Goal: Check status: Check status

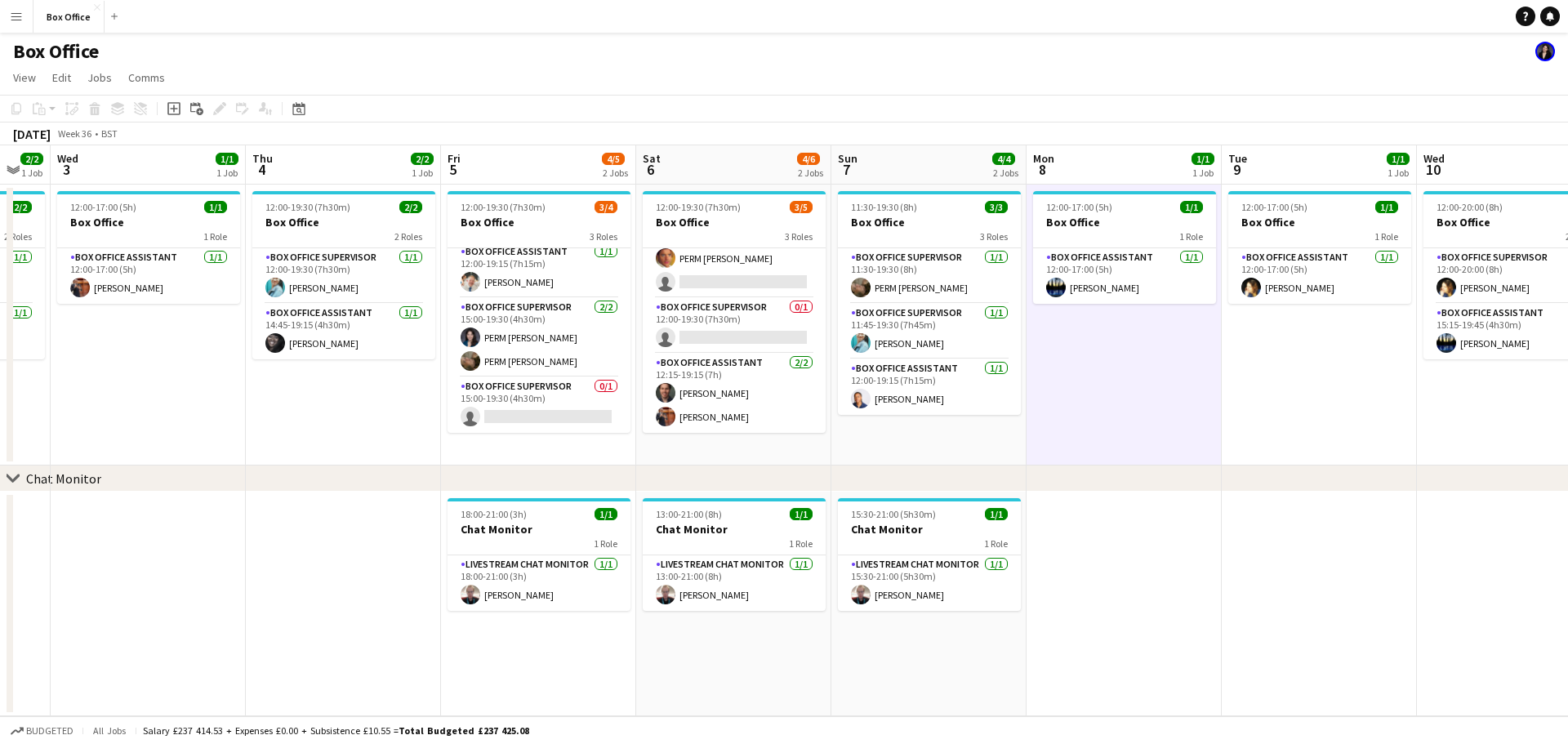
scroll to position [0, 472]
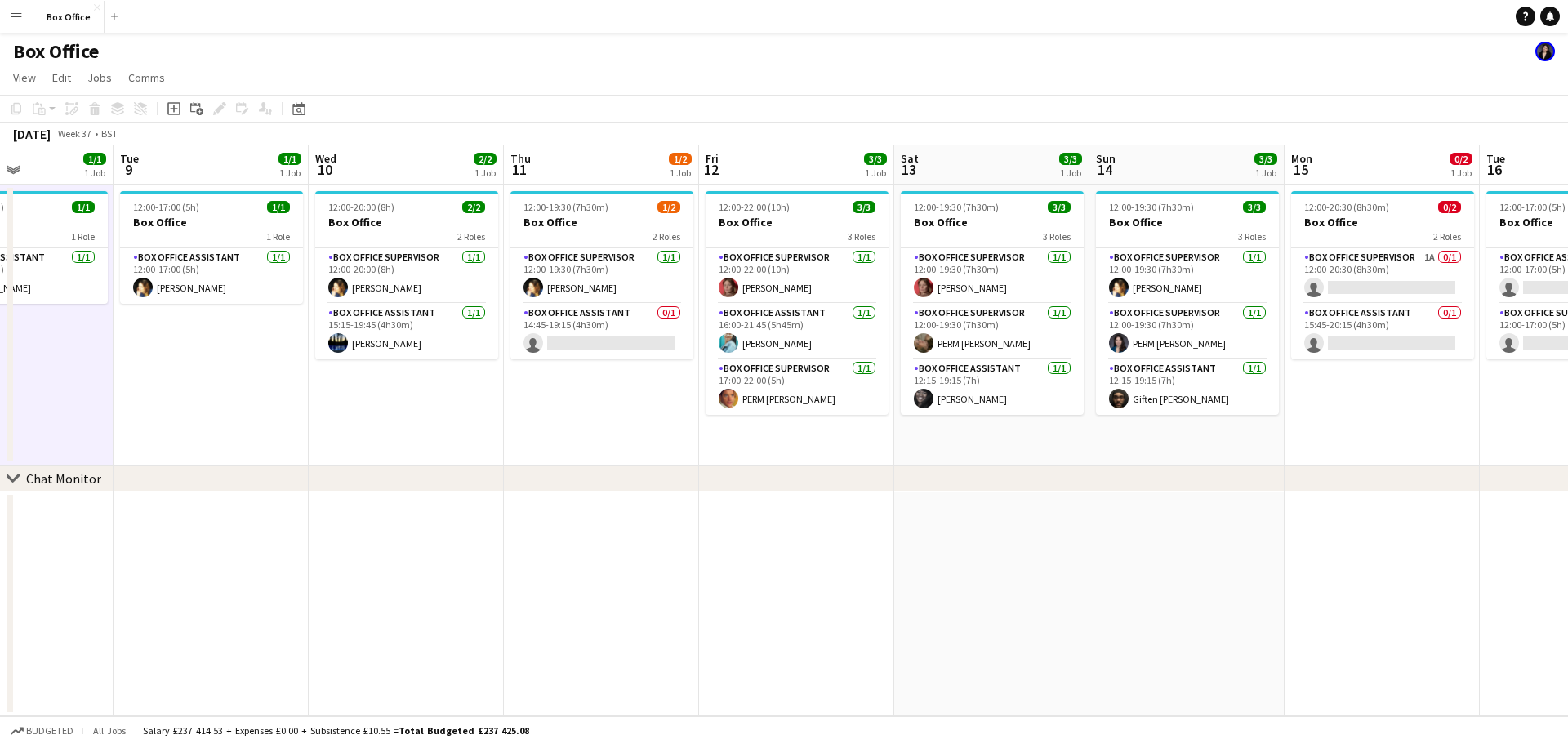
drag, startPoint x: 1534, startPoint y: 415, endPoint x: 0, endPoint y: 493, distance: 1536.0
click at [0, 493] on app-calendar-viewport "Sat 6 4/6 2 Jobs Sun 7 4/4 2 Jobs Mon 8 1/1 1 Job Tue 9 1/1 1 Job Wed 10 2/2 1 …" at bounding box center [784, 430] width 1568 height 571
